Goal: Transaction & Acquisition: Purchase product/service

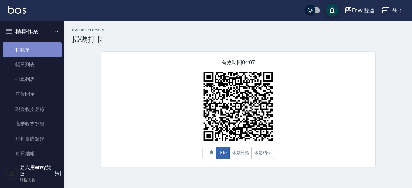
click at [37, 47] on link "打帳單" at bounding box center [32, 50] width 59 height 15
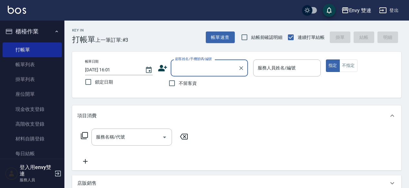
click at [190, 74] on div "顧客姓名/手機號碼/編號" at bounding box center [209, 68] width 77 height 17
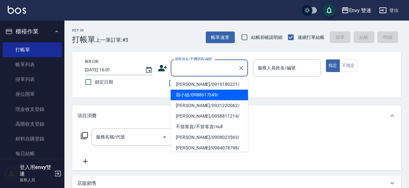
click at [194, 92] on li "胡小姐/0988617349/" at bounding box center [209, 95] width 77 height 11
type input "胡小姐/0988617349/"
type input "Ina-2"
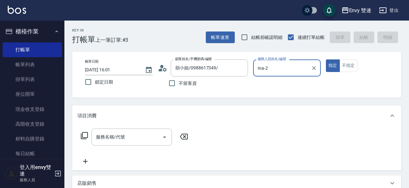
click at [326, 60] on button "指定" at bounding box center [333, 66] width 14 height 13
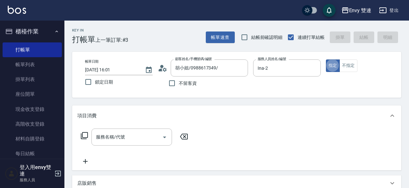
type button "true"
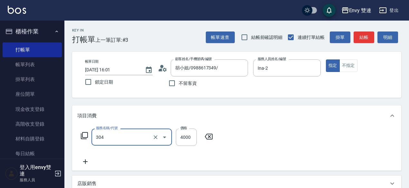
type input "縮毛矯正 (304)"
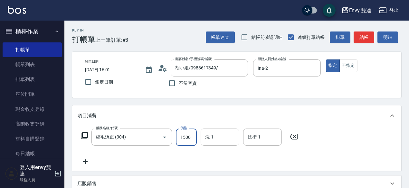
type input "1500"
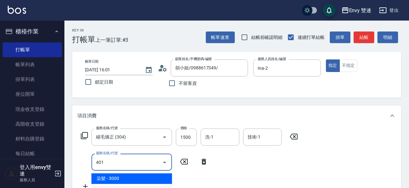
type input "染髮(401)"
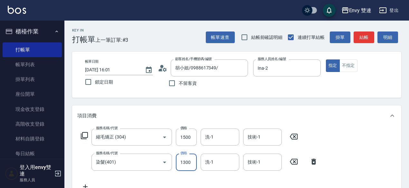
type input "1300"
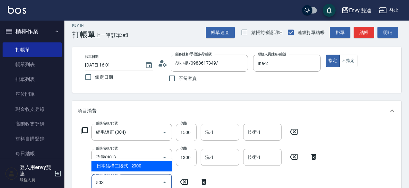
type input "日本結構二段式(503)"
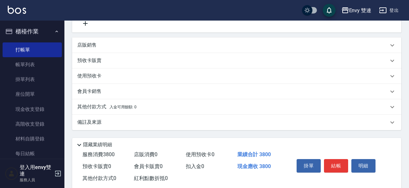
scroll to position [203, 0]
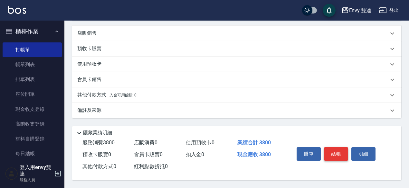
type input "1000"
click at [343, 148] on button "結帳" at bounding box center [336, 155] width 24 height 14
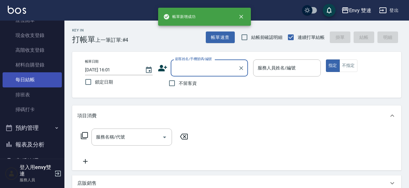
scroll to position [78, 0]
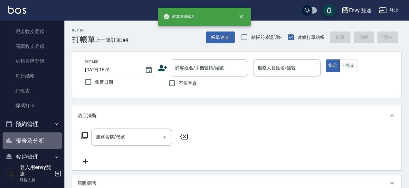
click at [37, 143] on button "報表及分析" at bounding box center [32, 141] width 59 height 17
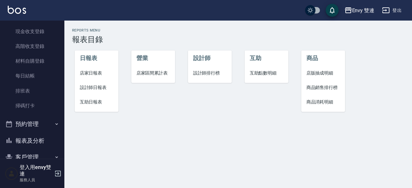
click at [90, 89] on span "設計師日報表" at bounding box center [97, 87] width 34 height 7
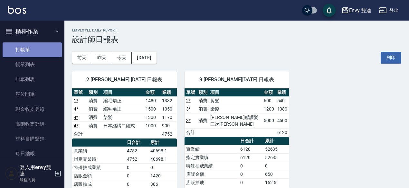
click at [38, 49] on link "打帳單" at bounding box center [32, 50] width 59 height 15
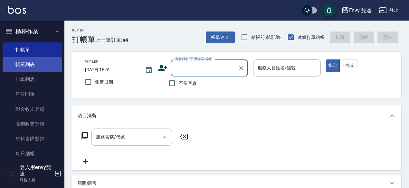
click at [32, 64] on link "帳單列表" at bounding box center [32, 64] width 59 height 15
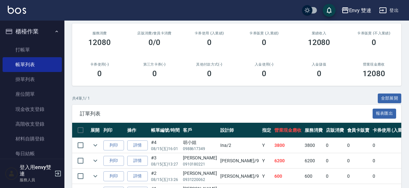
scroll to position [76, 0]
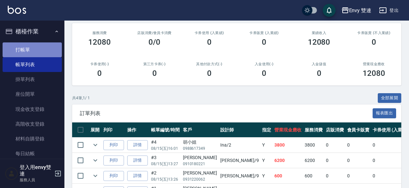
click at [36, 52] on link "打帳單" at bounding box center [32, 50] width 59 height 15
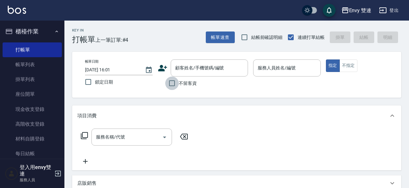
click at [168, 80] on input "不留客資" at bounding box center [172, 84] width 14 height 14
checkbox input "true"
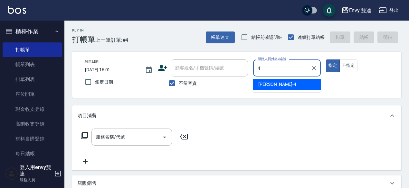
type input "[PERSON_NAME]-4"
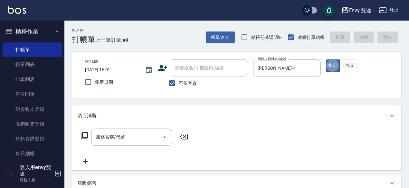
type button "true"
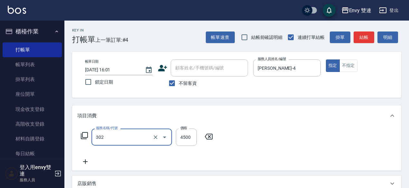
type input "水質感熱塑燙(302)"
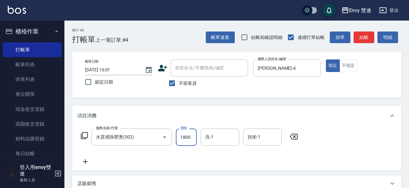
type input "1800"
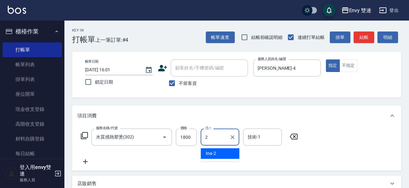
type input "Ina-2"
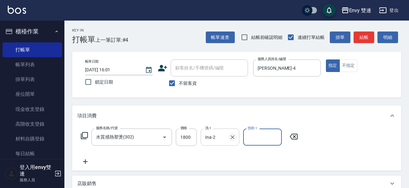
click at [231, 138] on icon "Clear" at bounding box center [232, 137] width 6 height 6
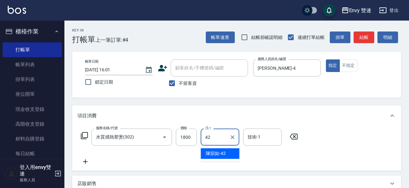
type input "[PERSON_NAME]-42"
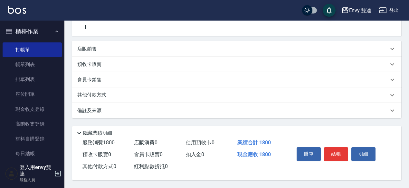
scroll to position [137, 0]
type input "[PERSON_NAME]-42"
click at [340, 154] on button "結帳" at bounding box center [336, 155] width 24 height 14
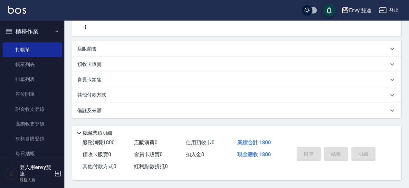
type input "[DATE] 16:02"
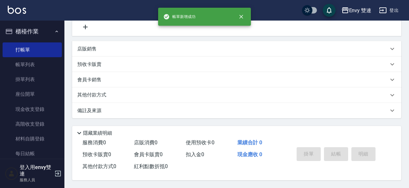
scroll to position [0, 0]
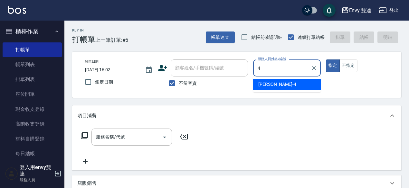
type input "[PERSON_NAME]-4"
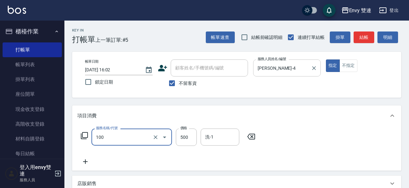
type input "洗＋剪(100)"
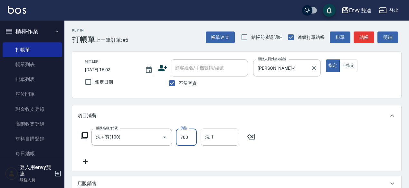
type input "700"
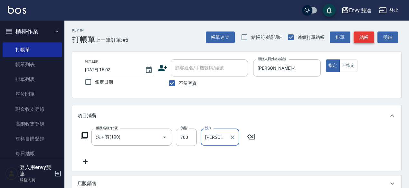
type input "[PERSON_NAME]-42"
click at [365, 40] on button "結帳" at bounding box center [364, 38] width 21 height 12
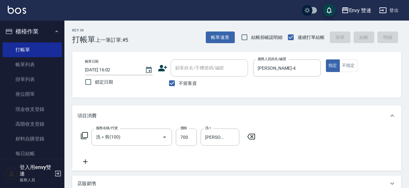
type input "[DATE] 16:17"
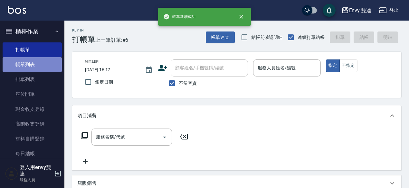
click at [46, 64] on link "帳單列表" at bounding box center [32, 64] width 59 height 15
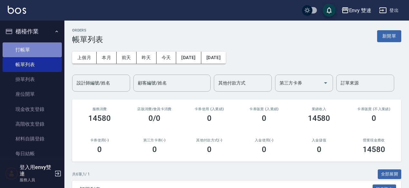
click at [37, 44] on link "打帳單" at bounding box center [32, 50] width 59 height 15
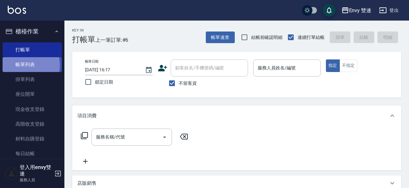
click at [24, 65] on link "帳單列表" at bounding box center [32, 64] width 59 height 15
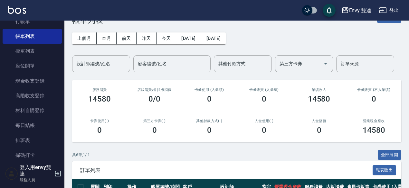
scroll to position [6, 0]
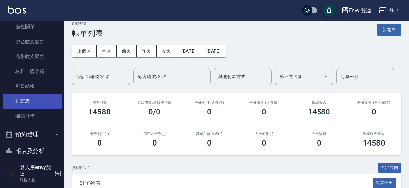
click at [28, 138] on button "預約管理" at bounding box center [32, 134] width 59 height 17
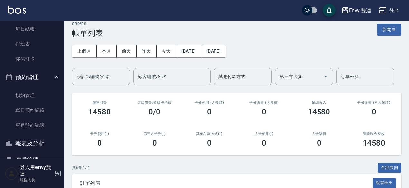
scroll to position [126, 0]
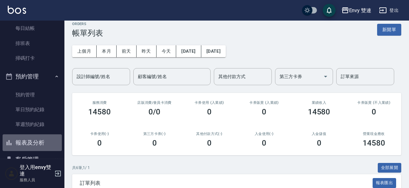
click at [39, 141] on button "報表及分析" at bounding box center [32, 143] width 59 height 17
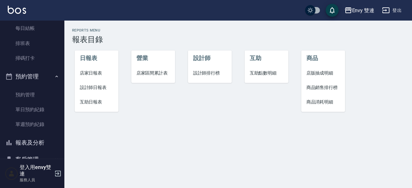
click at [98, 83] on li "設計師日報表" at bounding box center [97, 88] width 44 height 14
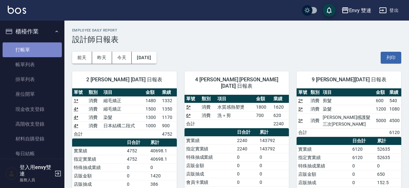
click at [51, 49] on link "打帳單" at bounding box center [32, 50] width 59 height 15
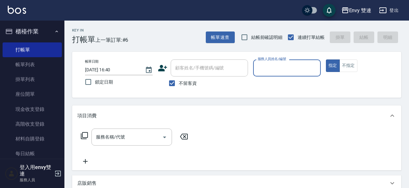
click at [273, 62] on div "服務人員姓名/編號" at bounding box center [287, 68] width 68 height 17
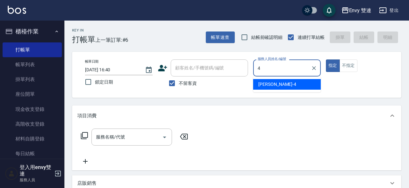
type input "[PERSON_NAME]-4"
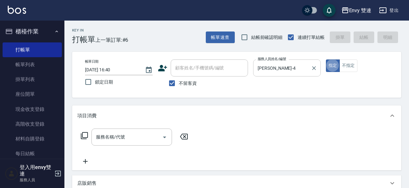
type button "true"
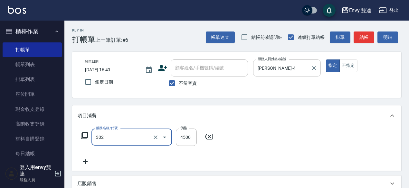
type input "水質感熱塑燙(302)"
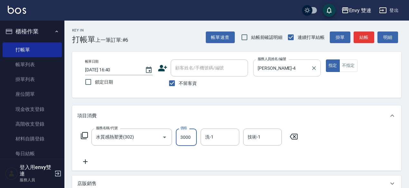
type input "3000"
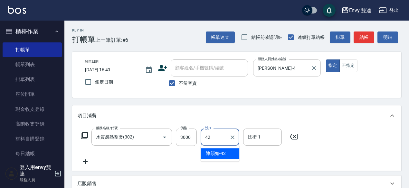
type input "[PERSON_NAME]-42"
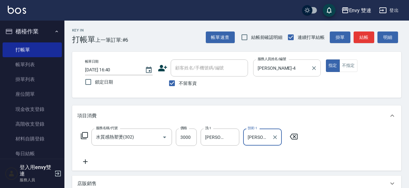
type input "[PERSON_NAME]-42"
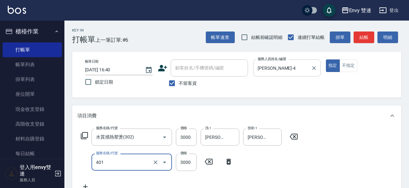
type input "染髮(401)"
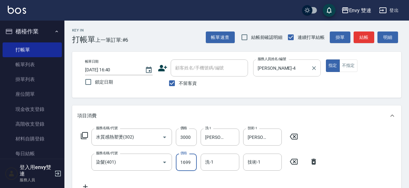
type input "1699"
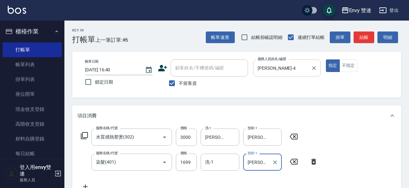
type input "[PERSON_NAME]-42"
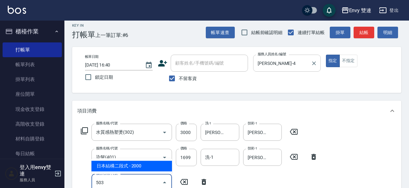
type input "日本結構二段式(503)"
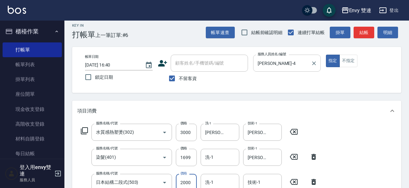
scroll to position [8, 0]
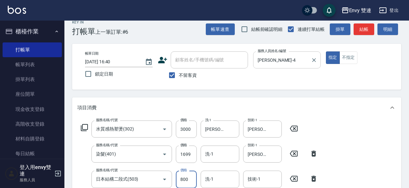
type input "800"
type input "Ina-2"
click at [359, 135] on div "服務名稱/代號 水質感熱塑燙(302) 服務名稱/代號 價格 3000 價格 洗-1 [PERSON_NAME]-42 洗-1 技術-1 [PERSON_NA…" at bounding box center [236, 165] width 329 height 95
click at [189, 134] on input "3000" at bounding box center [186, 129] width 21 height 17
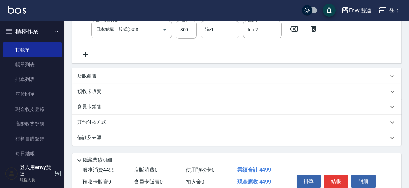
scroll to position [187, 0]
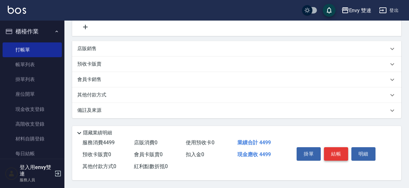
type input "2000"
click at [337, 155] on button "結帳" at bounding box center [336, 155] width 24 height 14
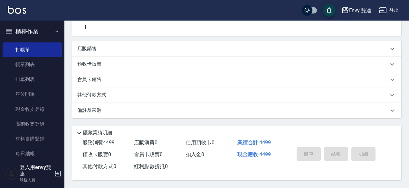
type input "[DATE] 17:11"
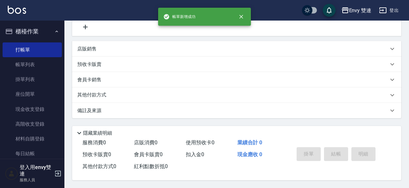
scroll to position [0, 0]
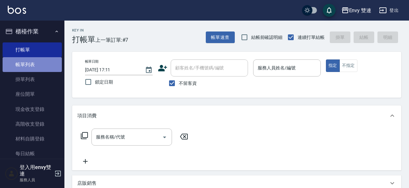
click at [39, 61] on link "帳單列表" at bounding box center [32, 64] width 59 height 15
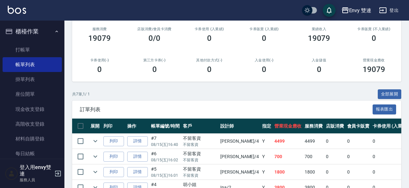
scroll to position [81, 0]
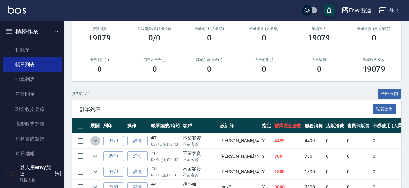
click at [93, 141] on icon "expand row" at bounding box center [95, 141] width 8 height 8
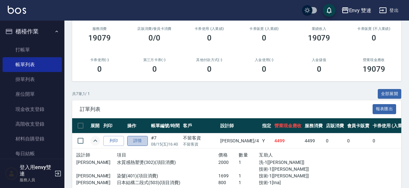
click at [140, 142] on link "詳情" at bounding box center [137, 141] width 21 height 10
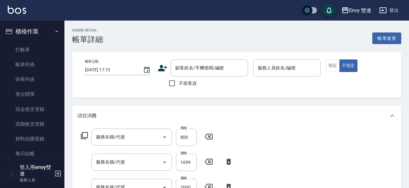
type input "[DATE] 16:40"
checkbox input "true"
type input "[PERSON_NAME]-4"
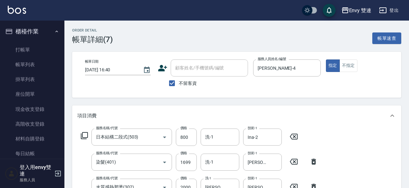
type input "日本結構二段式(503)"
type input "染髮(401)"
type input "水質感熱塑燙(302)"
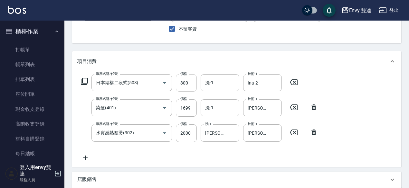
scroll to position [56, 0]
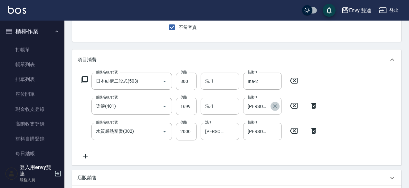
click at [277, 105] on icon "Clear" at bounding box center [275, 107] width 4 height 4
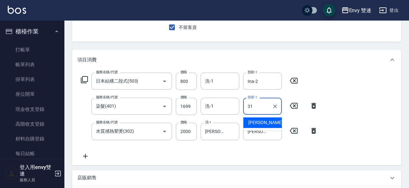
type input "Lina-31"
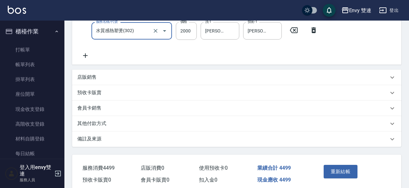
scroll to position [157, 0]
click at [345, 174] on button "重新結帳" at bounding box center [341, 172] width 34 height 14
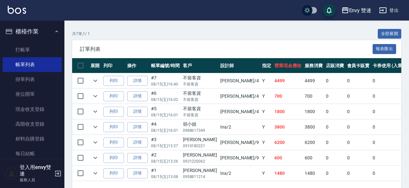
scroll to position [162, 0]
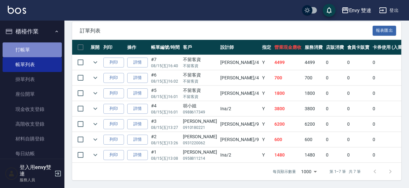
click at [34, 53] on link "打帳單" at bounding box center [32, 50] width 59 height 15
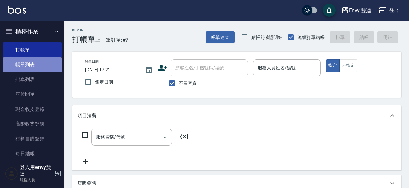
click at [39, 63] on link "帳單列表" at bounding box center [32, 64] width 59 height 15
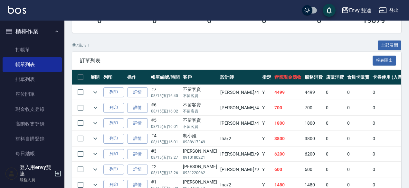
scroll to position [129, 0]
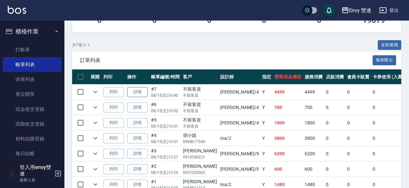
click at [139, 91] on link "詳情" at bounding box center [137, 92] width 21 height 10
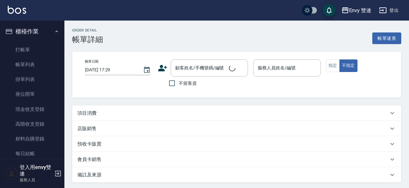
type input "[DATE] 16:40"
checkbox input "true"
type input "[PERSON_NAME]-4"
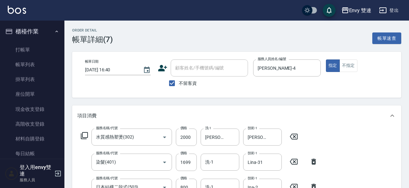
type input "水質感熱塑燙(302)"
type input "染髮(401)"
type input "日本結構二段式(503)"
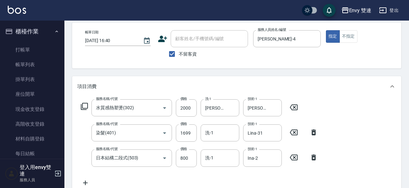
scroll to position [30, 0]
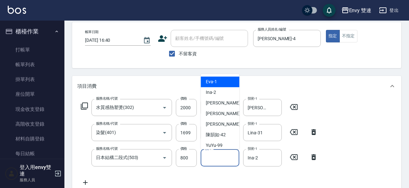
click at [218, 153] on input "洗-1" at bounding box center [220, 157] width 33 height 11
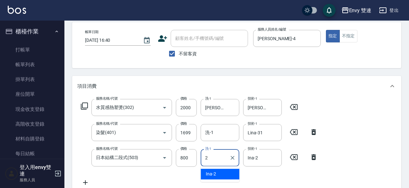
type input "Ina-2"
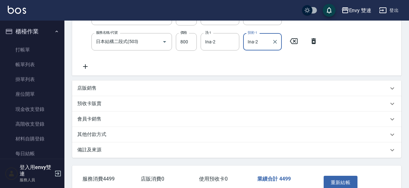
scroll to position [158, 0]
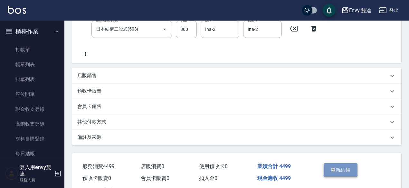
click at [350, 164] on button "重新結帳" at bounding box center [341, 171] width 34 height 14
